Goal: Task Accomplishment & Management: Manage account settings

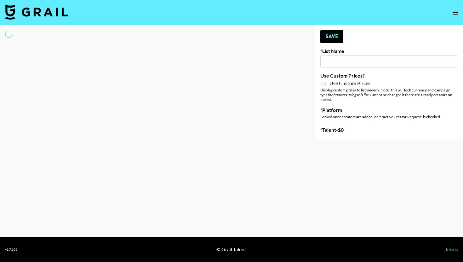
click at [324, 79] on div "Use Custom Prices? Use Custom Prices Display custom prices to list viewers. Not…" at bounding box center [390, 87] width 138 height 29
click at [336, 59] on input at bounding box center [390, 61] width 138 height 12
type input "k"
select select "Song"
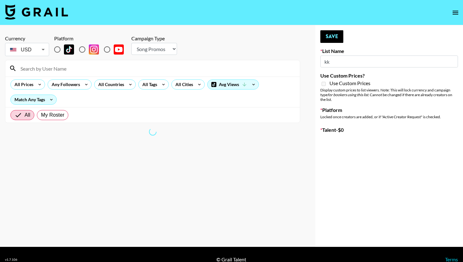
type input "k"
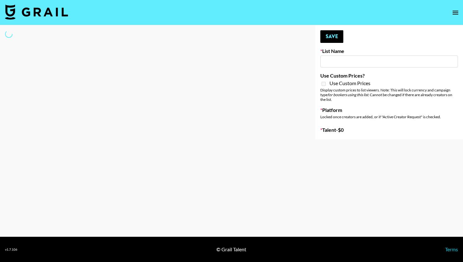
type input "i"
select select "Song"
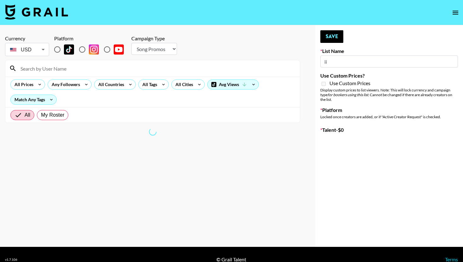
type input "i"
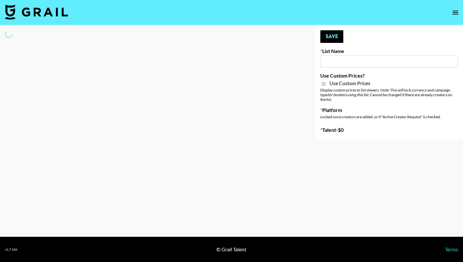
type input "Halovida ([DATE])"
checkbox input "true"
select select "Brand"
